Goal: Obtain resource: Obtain resource

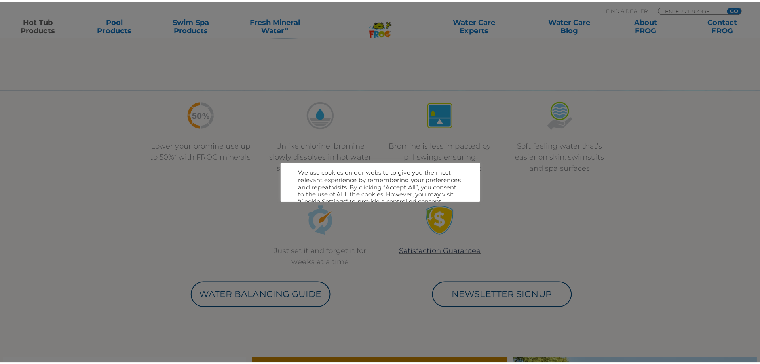
scroll to position [277, 0]
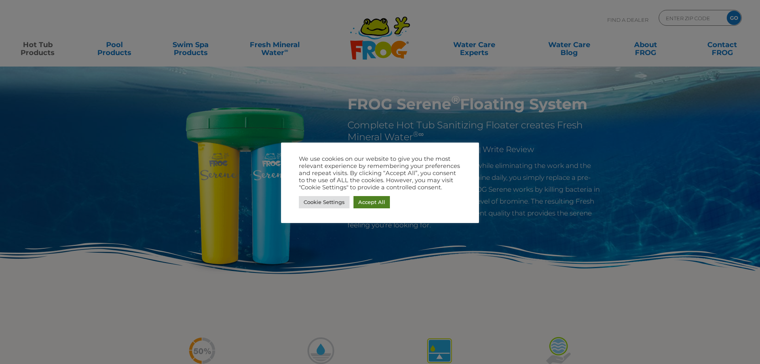
click at [378, 198] on link "Accept All" at bounding box center [372, 202] width 36 height 12
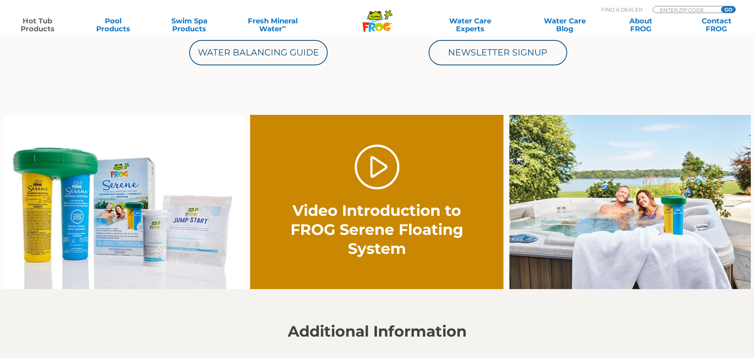
scroll to position [396, 0]
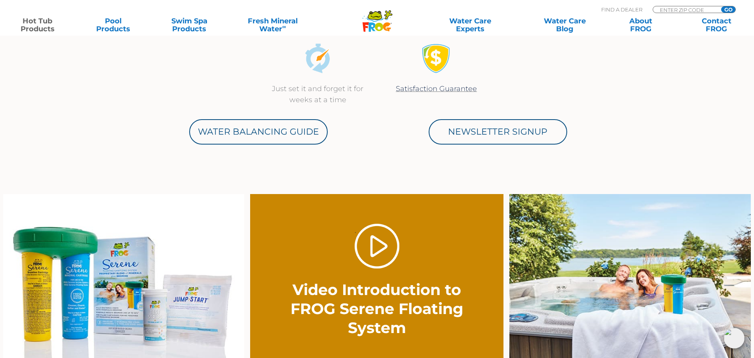
click at [201, 285] on img at bounding box center [123, 281] width 241 height 174
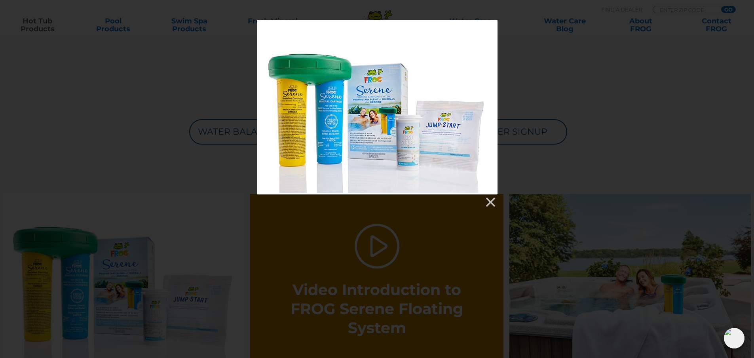
click at [432, 124] on div at bounding box center [377, 107] width 241 height 175
click at [618, 116] on div at bounding box center [377, 114] width 754 height 188
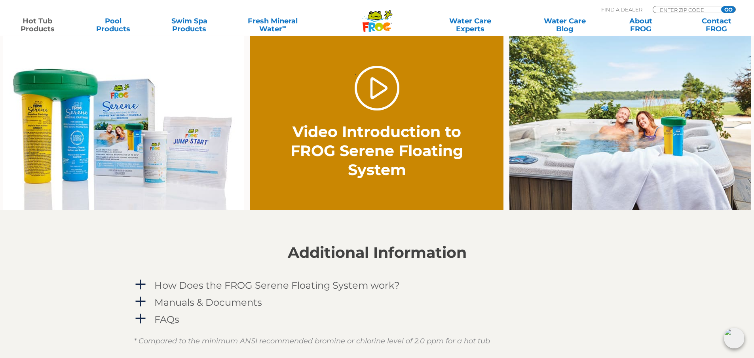
scroll to position [554, 0]
click at [201, 144] on img at bounding box center [123, 123] width 241 height 174
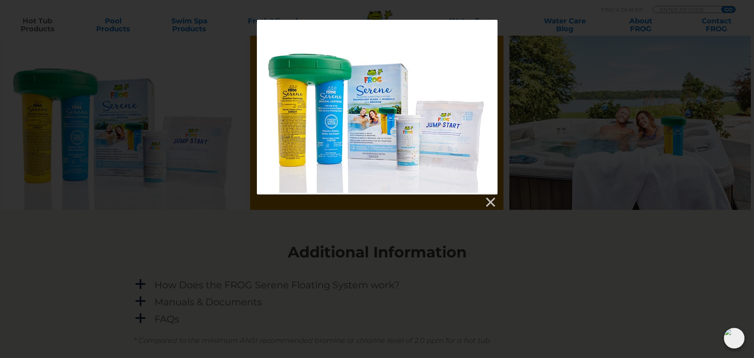
click at [435, 134] on div at bounding box center [377, 107] width 241 height 175
click at [436, 134] on div at bounding box center [377, 107] width 241 height 175
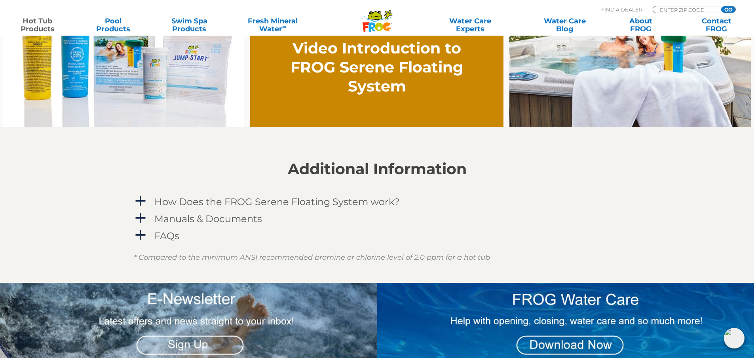
scroll to position [633, 0]
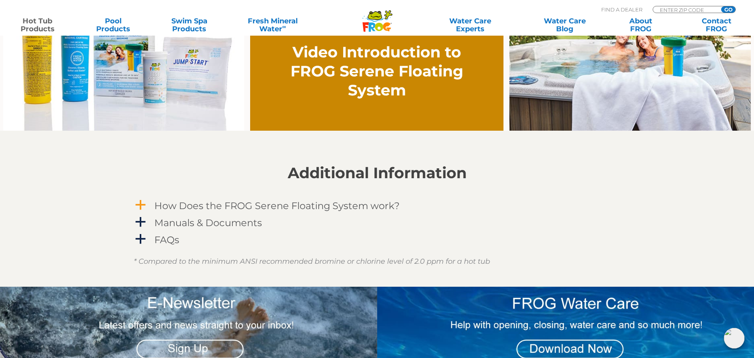
click at [140, 204] on span "a" at bounding box center [141, 205] width 12 height 12
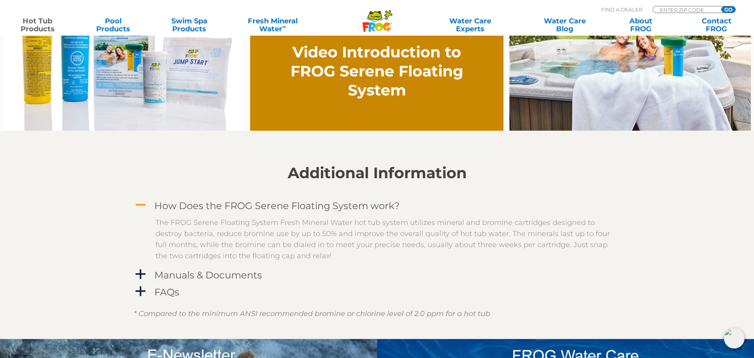
click at [143, 200] on span "A" at bounding box center [141, 205] width 12 height 12
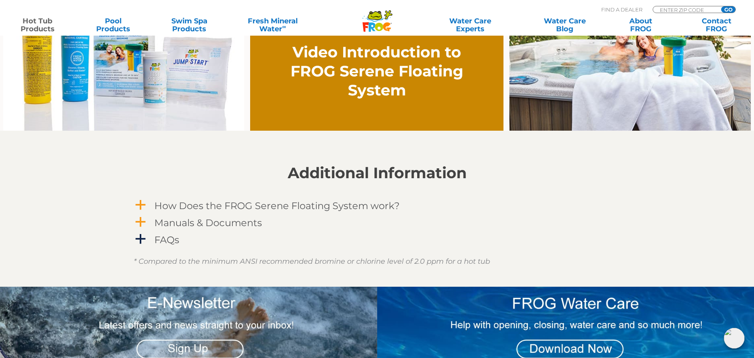
click at [157, 223] on h4 "Manuals & Documents" at bounding box center [208, 222] width 108 height 11
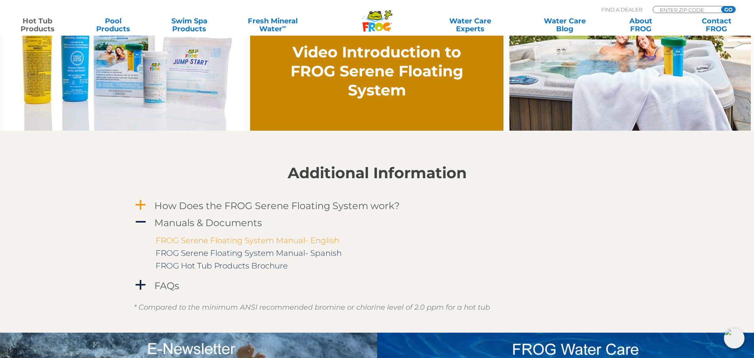
click at [239, 239] on link "FROG Serene Floating System Manual- English" at bounding box center [248, 241] width 184 height 10
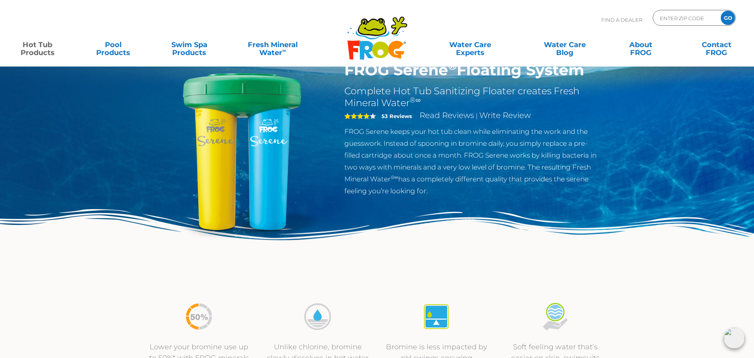
scroll to position [0, 0]
